Goal: Information Seeking & Learning: Learn about a topic

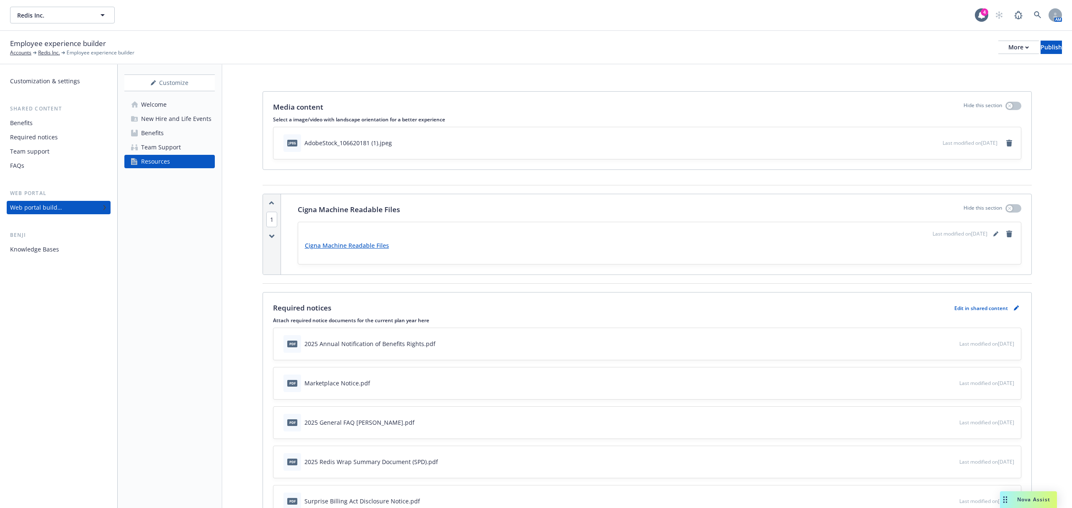
scroll to position [223, 0]
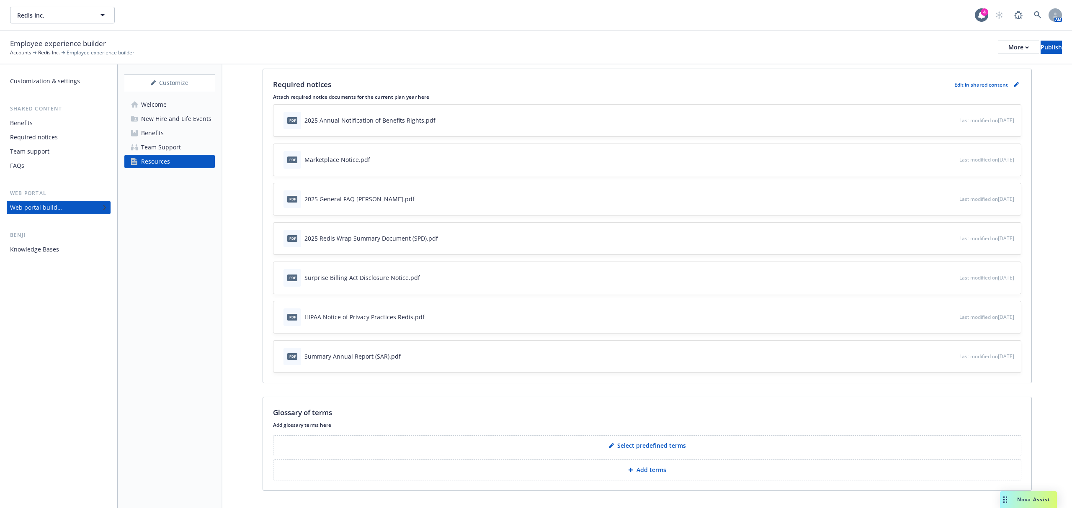
scroll to position [244, 0]
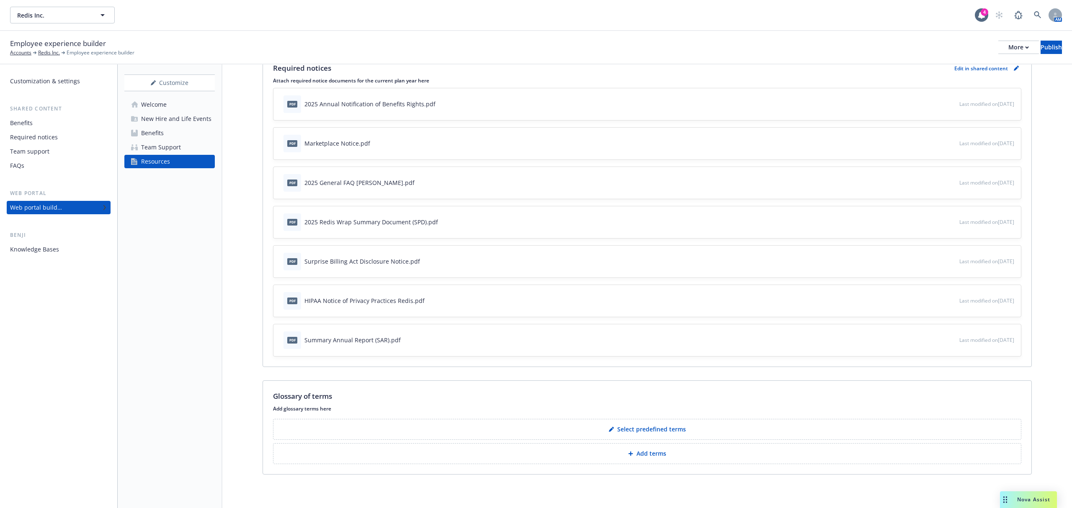
click at [661, 434] on button "Select predefined terms" at bounding box center [647, 429] width 748 height 21
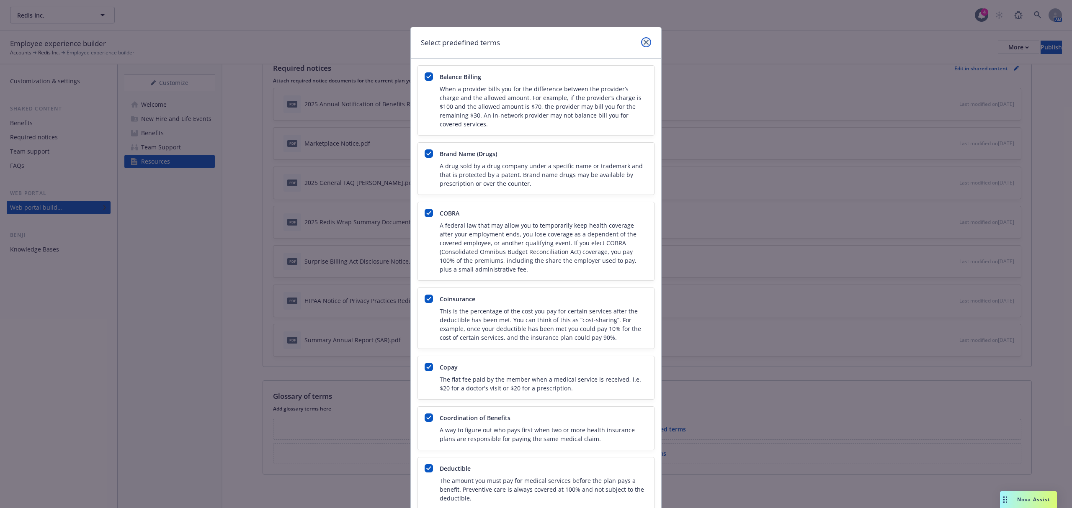
click at [646, 45] on link "close" at bounding box center [646, 42] width 10 height 10
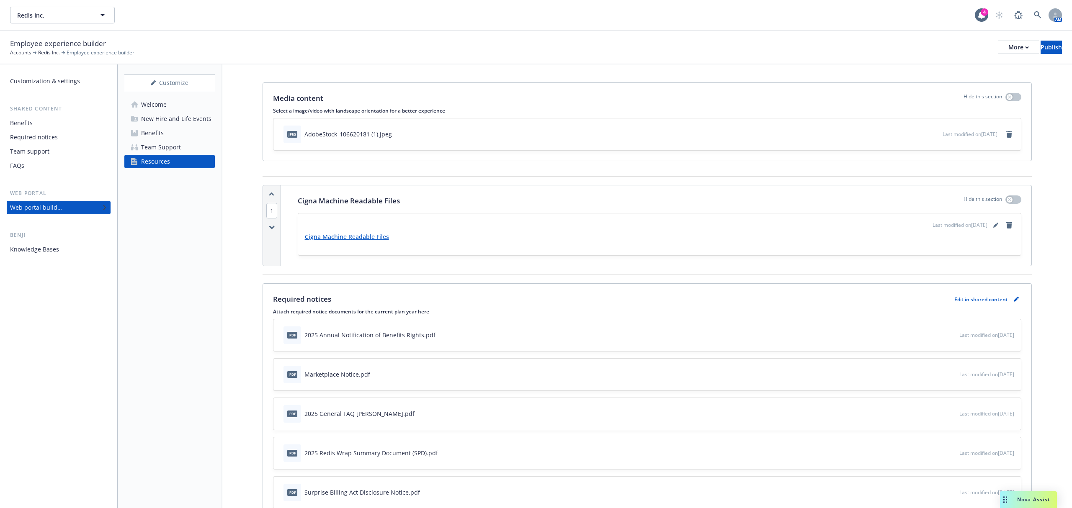
scroll to position [0, 0]
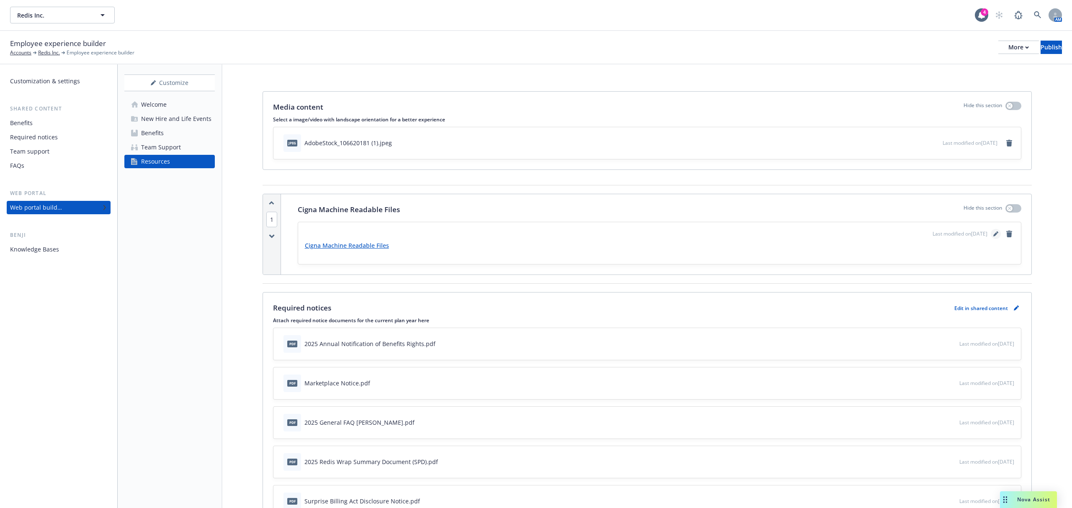
click at [990, 236] on link "editPencil" at bounding box center [995, 234] width 10 height 10
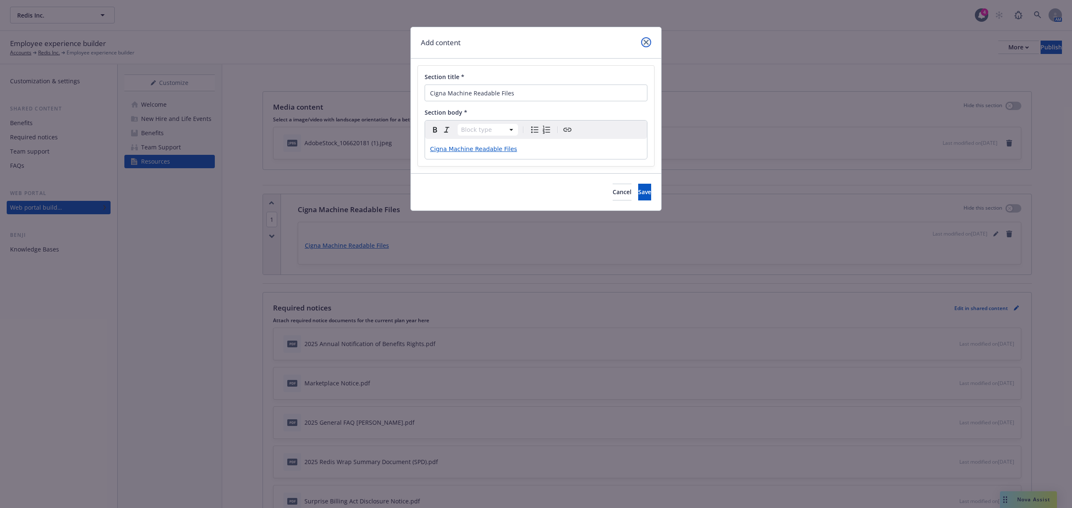
click at [644, 41] on icon "close" at bounding box center [645, 42] width 5 height 5
